Goal: Task Accomplishment & Management: Manage account settings

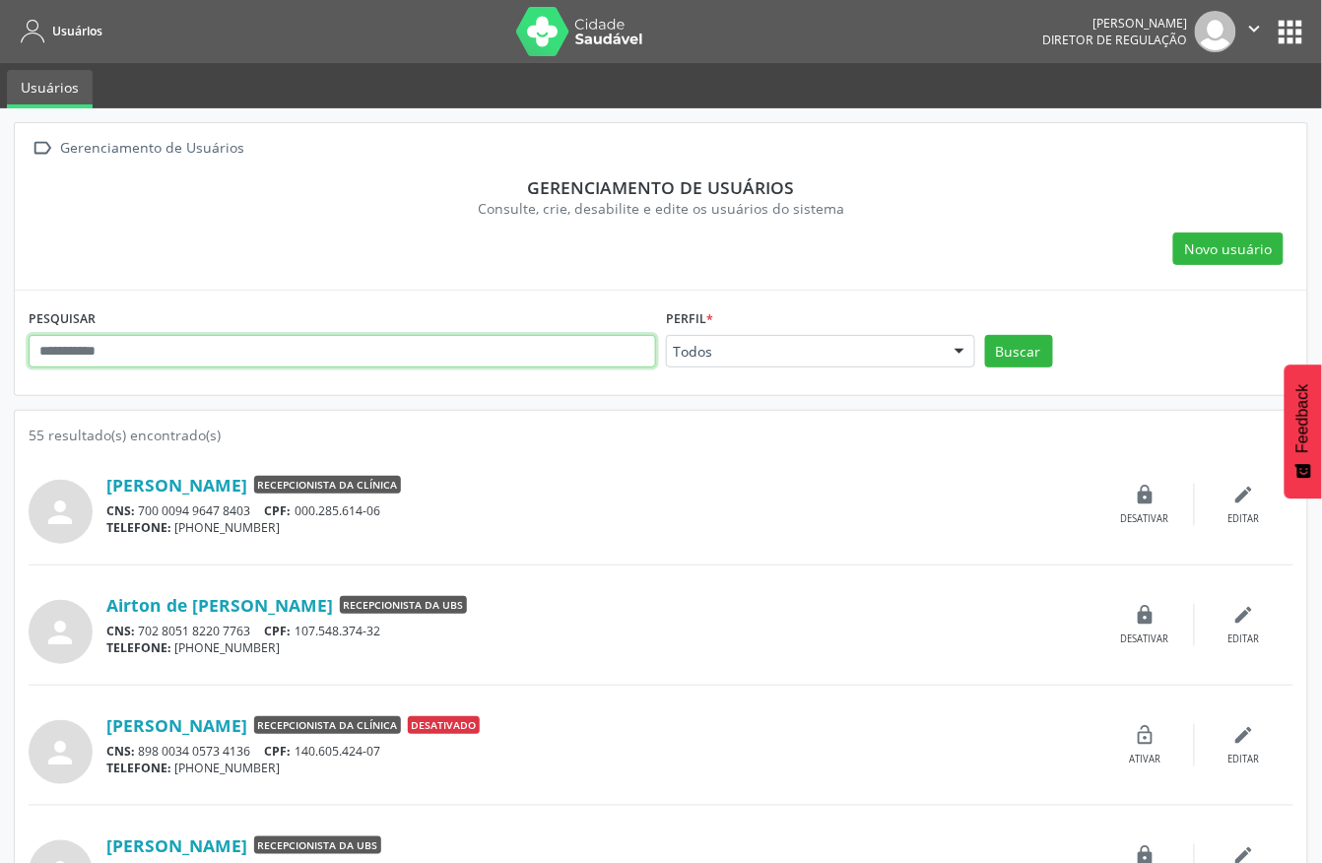
click at [186, 345] on input "text" at bounding box center [342, 351] width 627 height 33
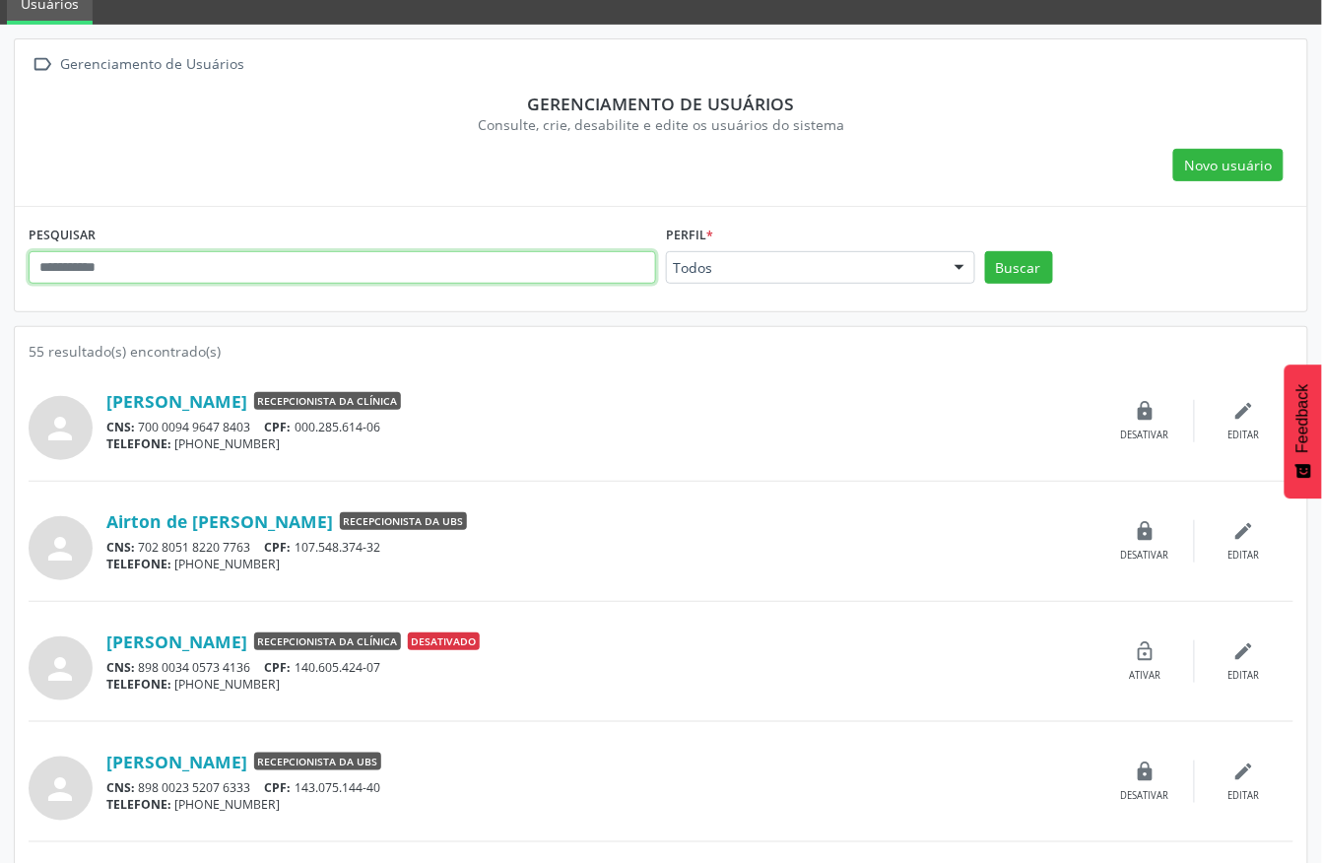
scroll to position [131, 0]
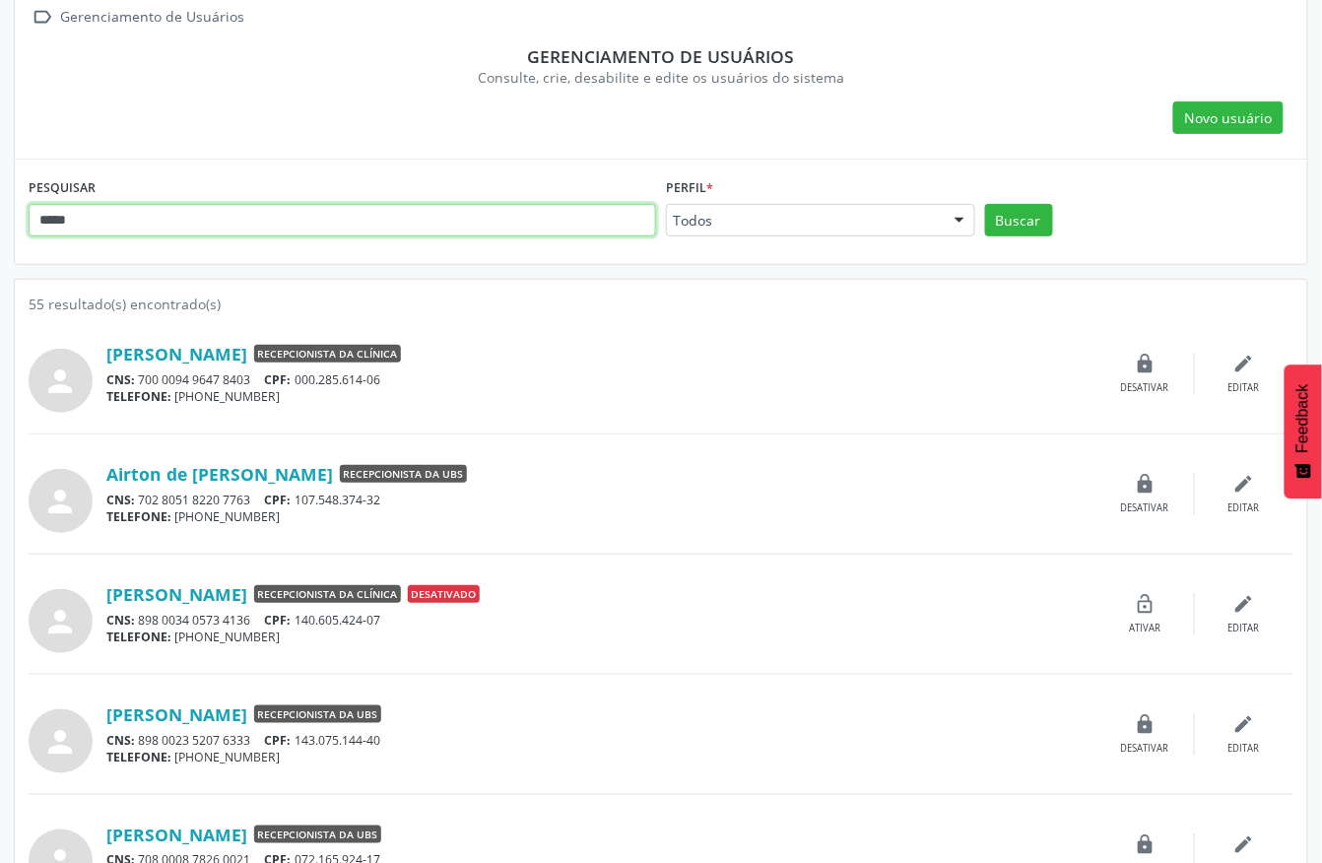
type input "*****"
click at [985, 204] on button "Buscar" at bounding box center [1019, 220] width 68 height 33
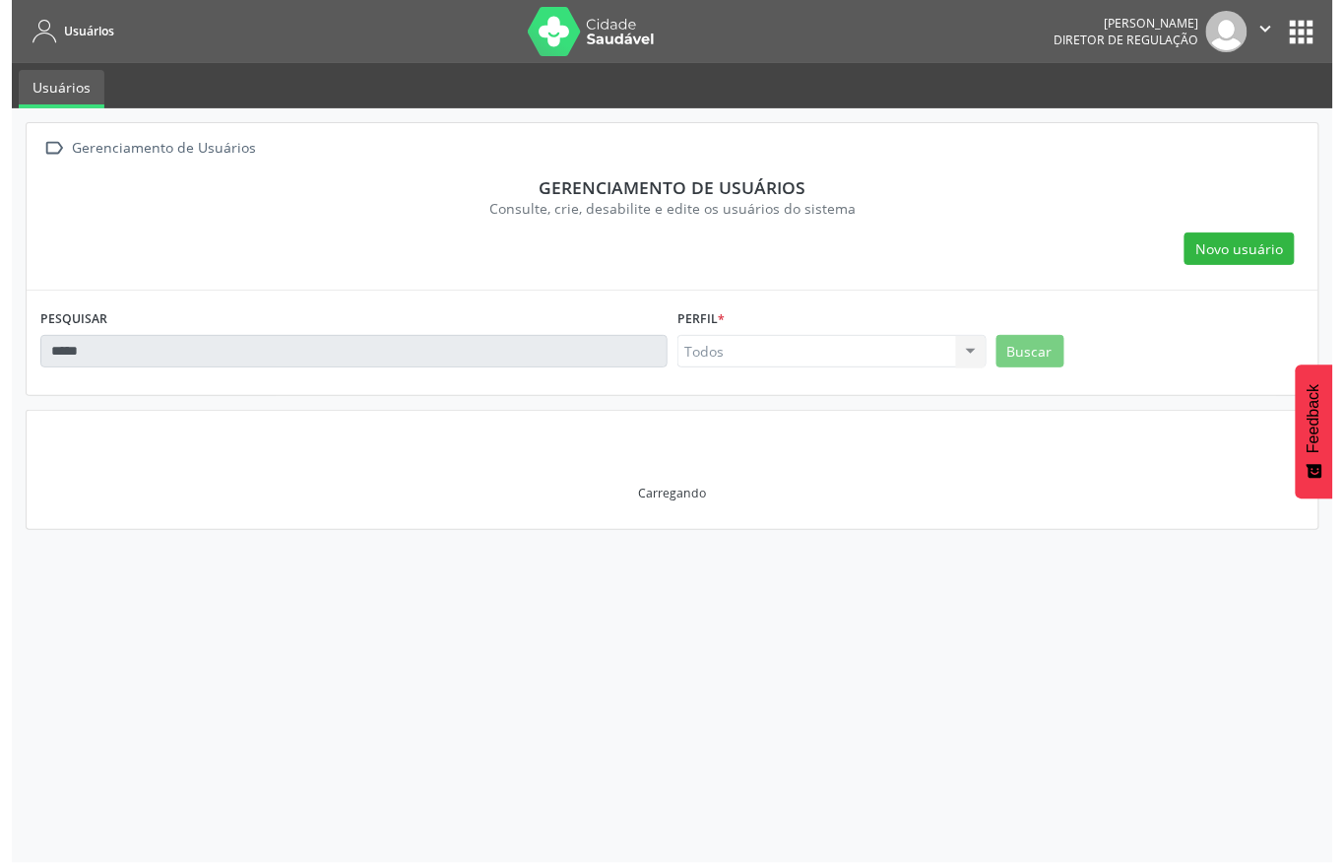
scroll to position [0, 0]
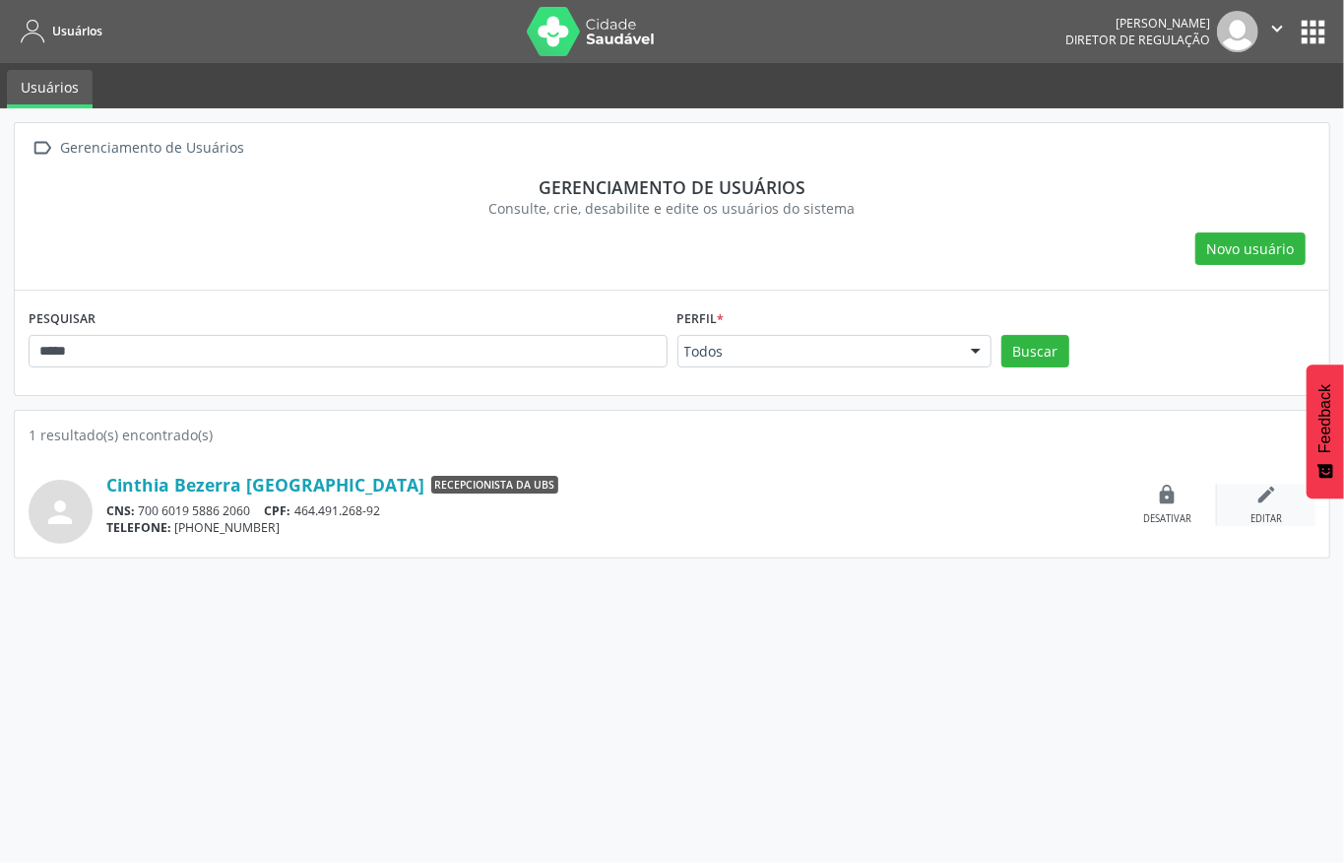
click at [1258, 497] on icon "edit" at bounding box center [1267, 495] width 22 height 22
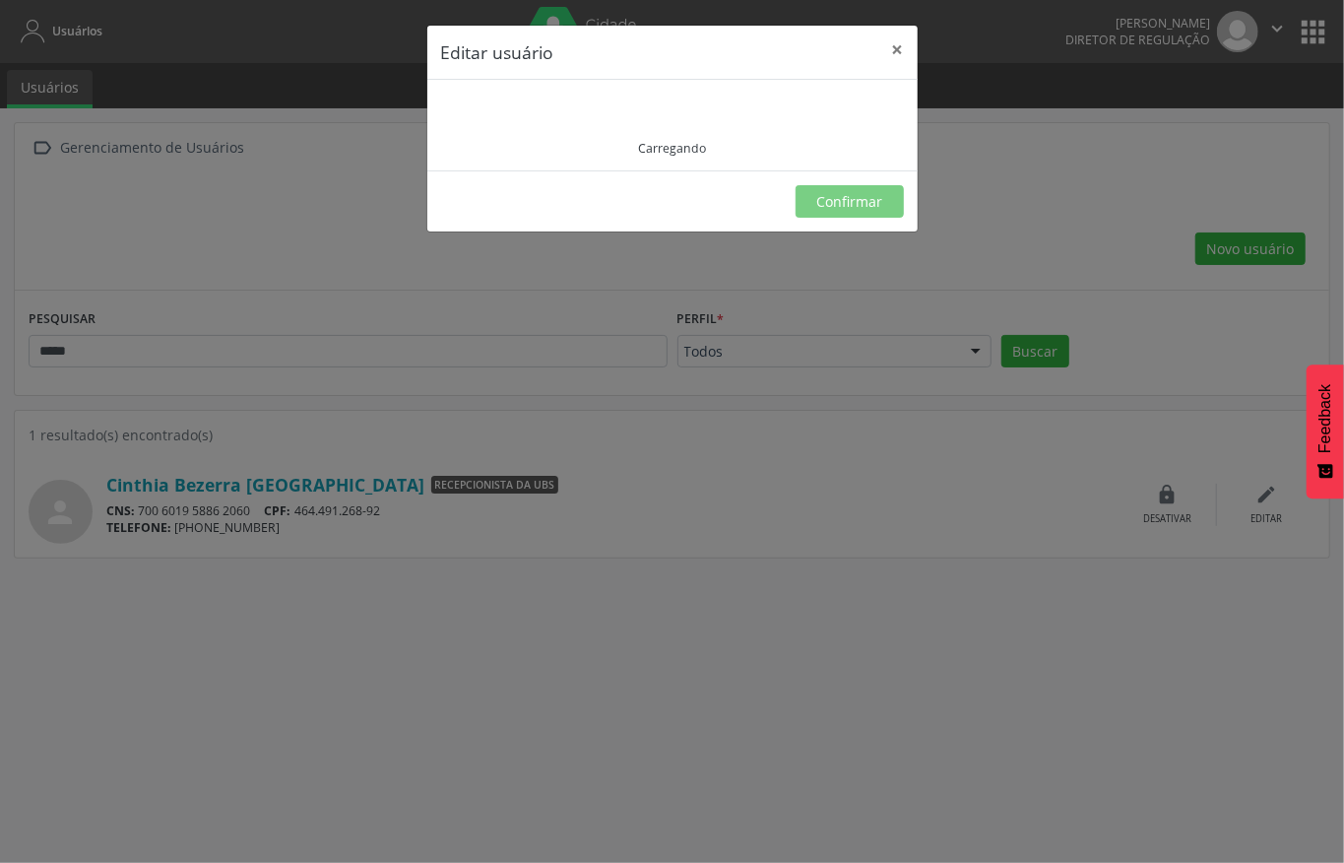
type input "**********"
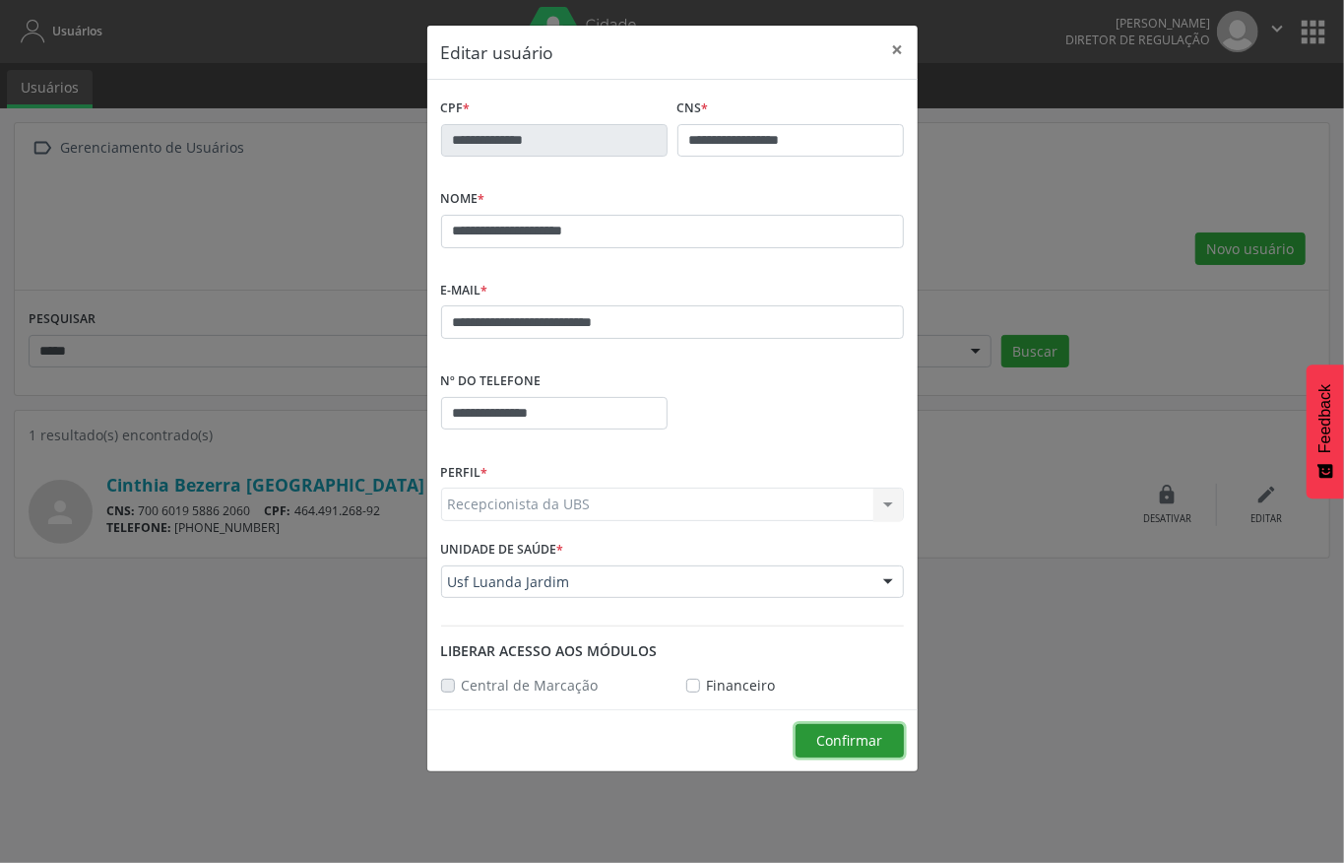
click at [865, 743] on span "Confirmar" at bounding box center [849, 740] width 66 height 19
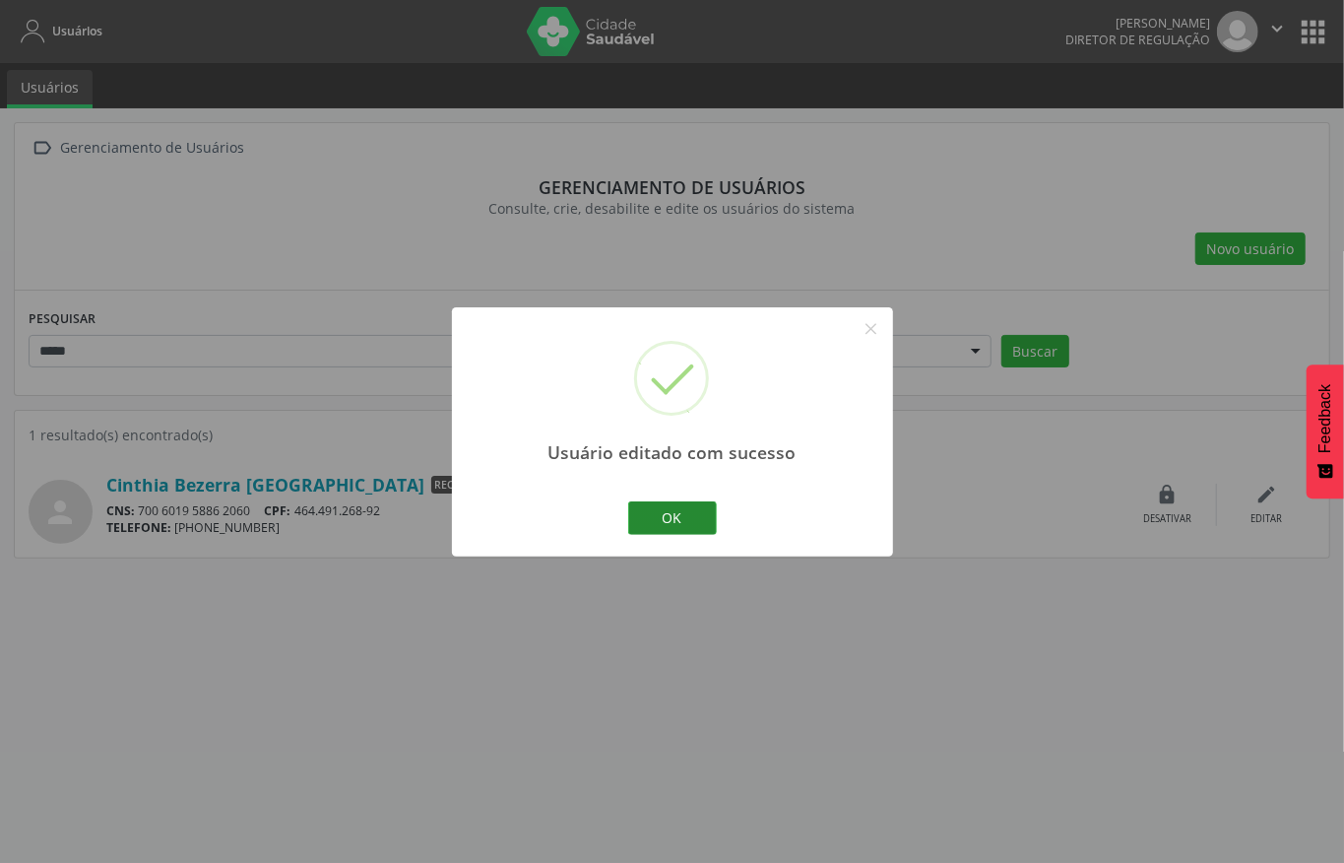
click at [679, 530] on button "OK" at bounding box center [672, 517] width 89 height 33
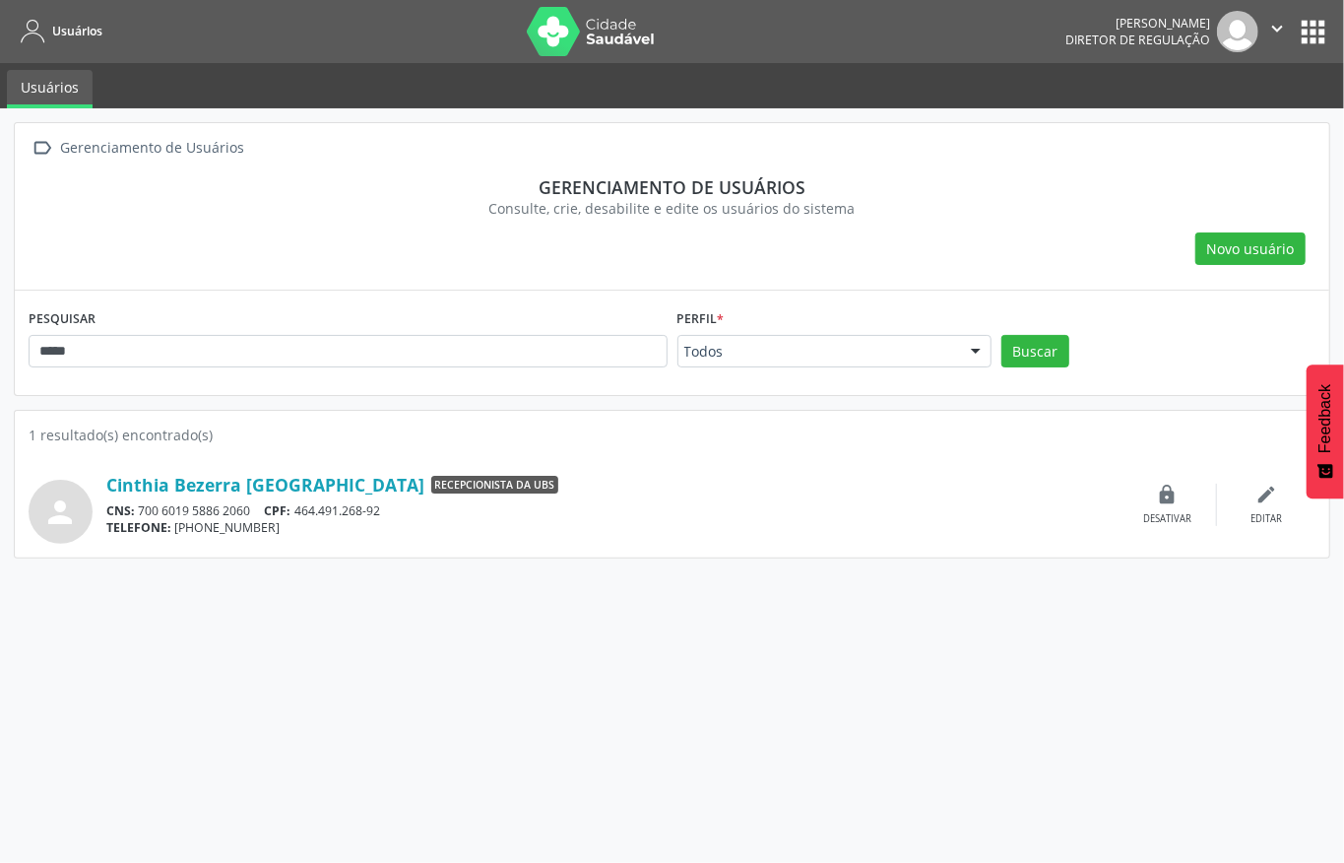
click at [1321, 24] on button "apps" at bounding box center [1313, 32] width 34 height 34
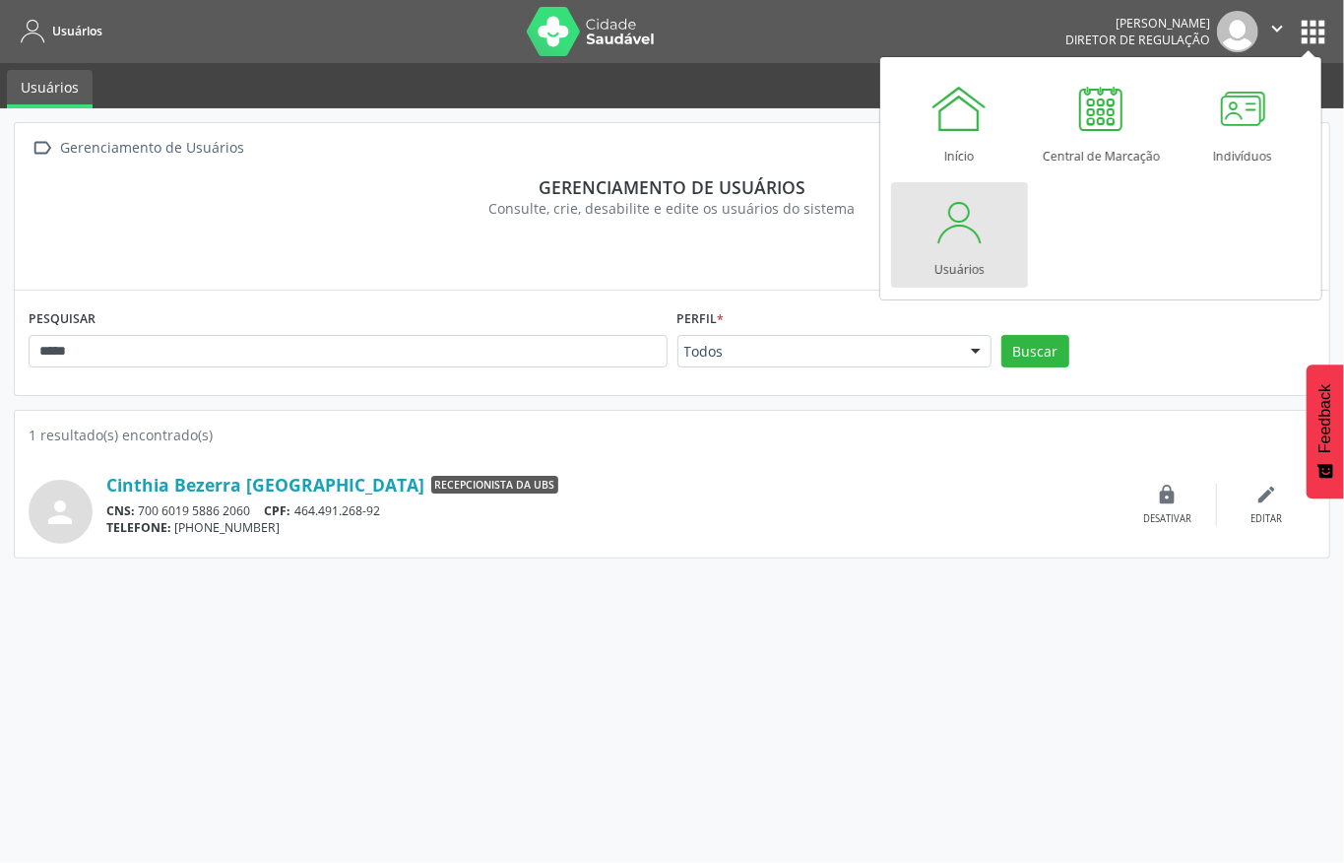
click at [832, 658] on div " Gerenciamento de Usuários Gerenciamento de usuários Consulte, crie, desabilit…" at bounding box center [672, 485] width 1344 height 754
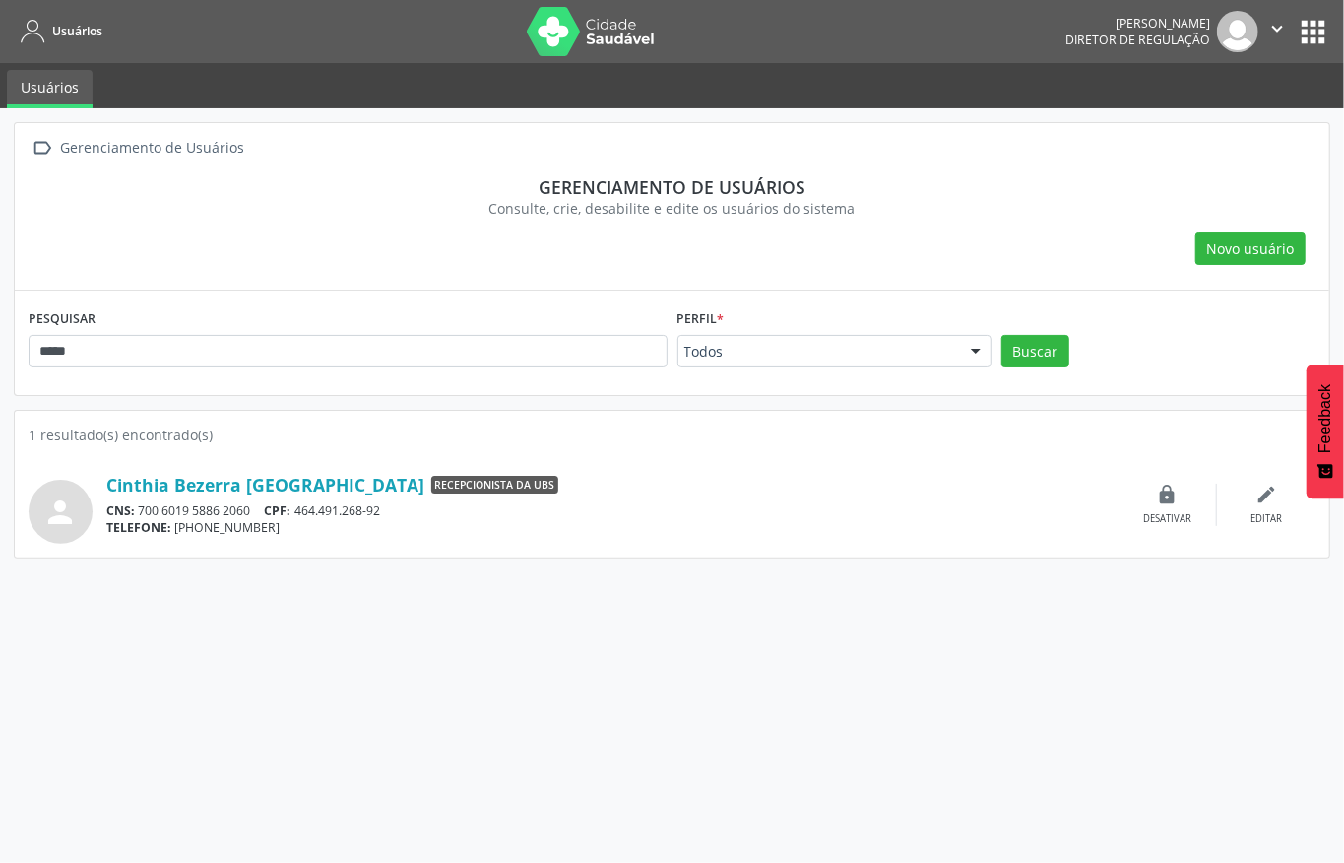
click at [1277, 33] on icon "" at bounding box center [1277, 29] width 22 height 22
click at [1195, 132] on link "Sair" at bounding box center [1227, 120] width 136 height 28
